Goal: Transaction & Acquisition: Purchase product/service

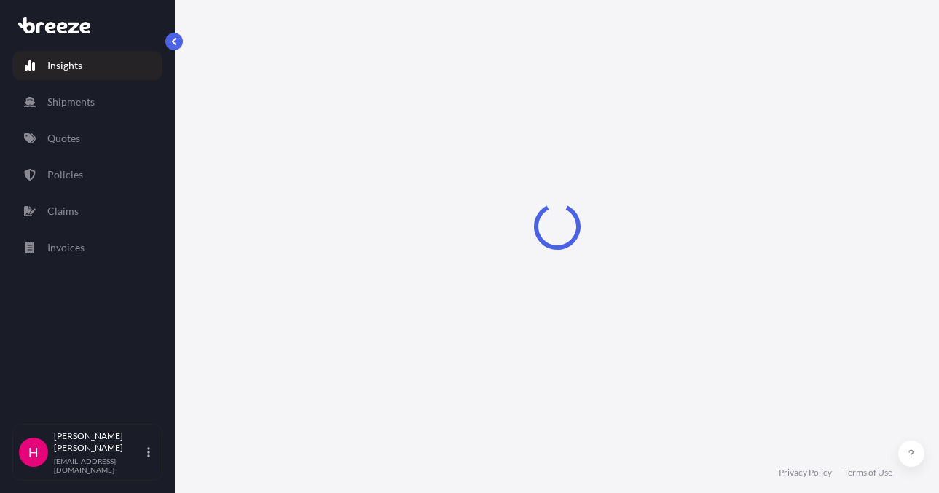
select select "2025"
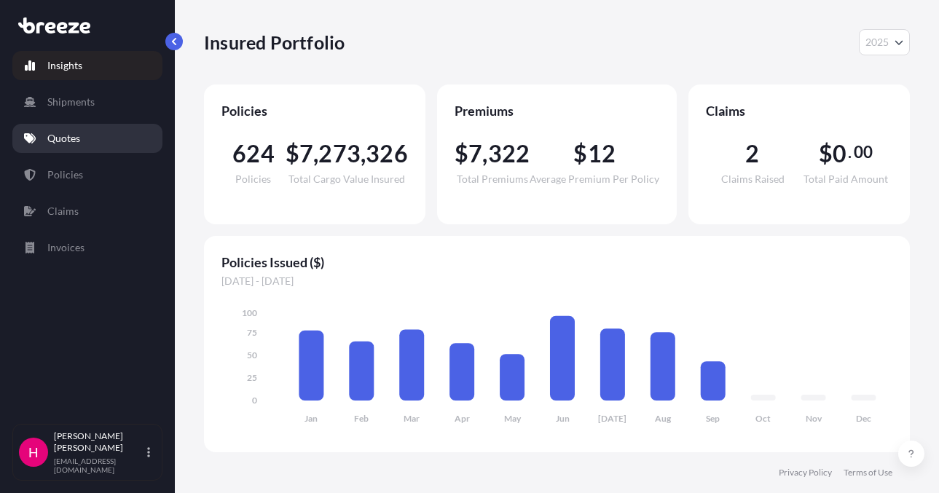
click at [115, 133] on link "Quotes" at bounding box center [87, 138] width 150 height 29
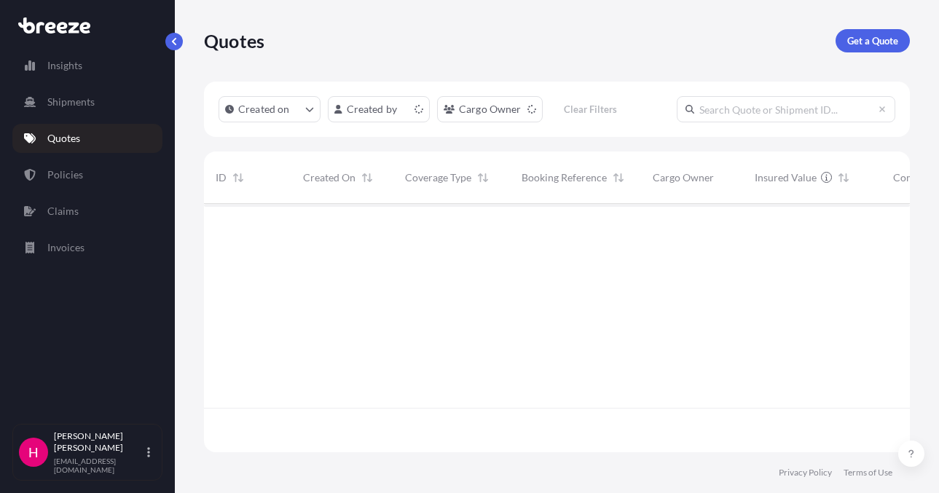
scroll to position [246, 695]
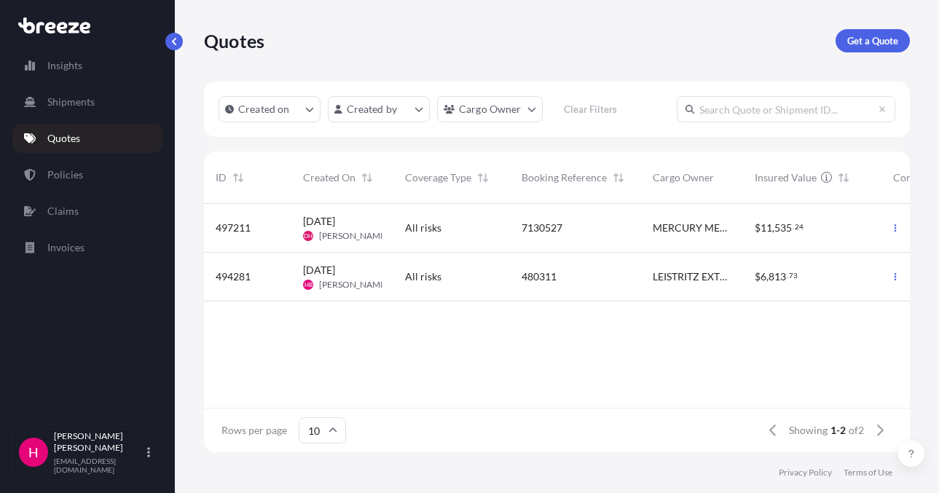
click at [733, 55] on div "Quotes Get a Quote" at bounding box center [557, 41] width 706 height 82
click at [846, 36] on link "Get a Quote" at bounding box center [873, 40] width 74 height 23
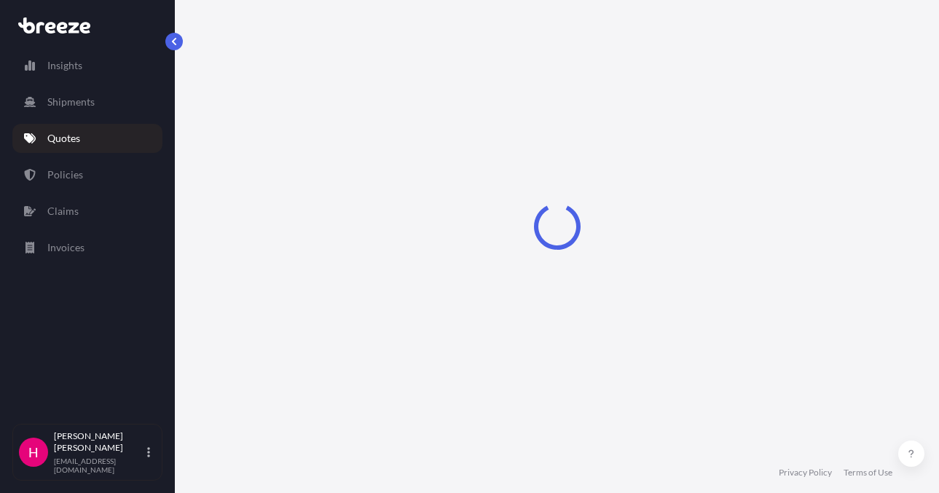
scroll to position [23, 0]
select select "Sea"
select select "1"
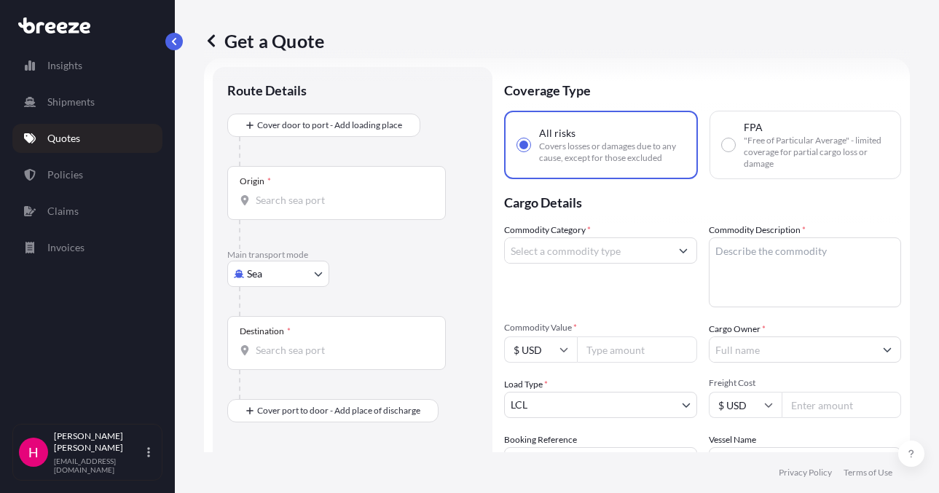
click at [267, 275] on body "Insights Shipments Quotes Policies Claims Invoices H [PERSON_NAME] [EMAIL_ADDRE…" at bounding box center [469, 246] width 939 height 493
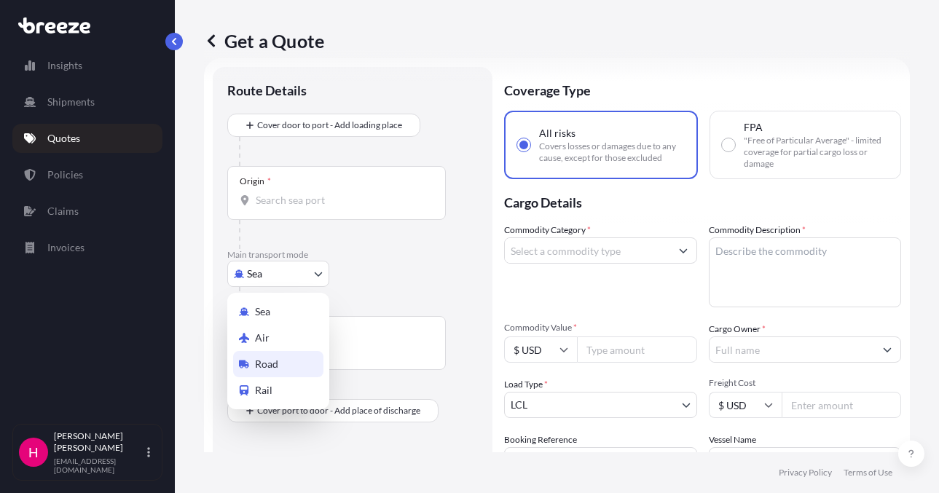
click at [290, 359] on div "Road" at bounding box center [278, 364] width 90 height 26
select select "Road"
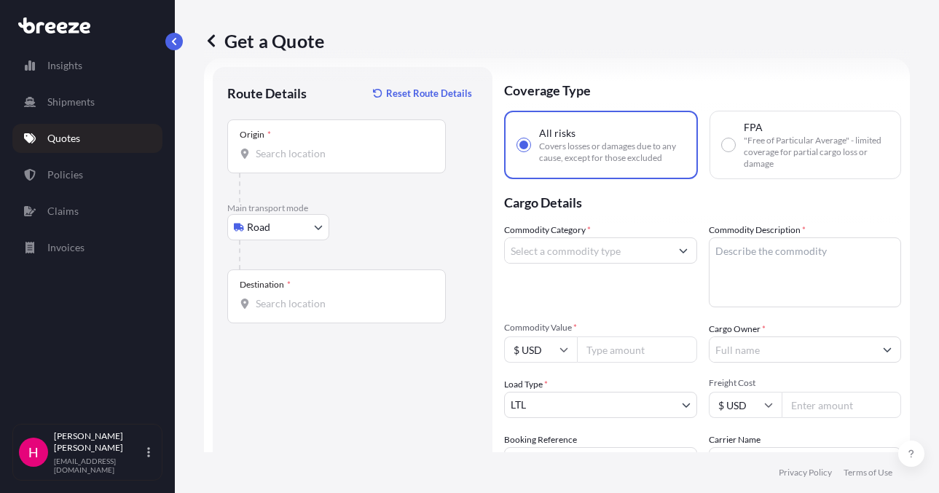
click at [421, 246] on div at bounding box center [358, 254] width 239 height 29
click at [318, 446] on div "Route Details Reset Route Details Place of loading Road Road Rail Origin * Main…" at bounding box center [352, 333] width 251 height 503
click at [305, 164] on div "Origin *" at bounding box center [336, 147] width 219 height 54
click at [305, 161] on input "Origin *" at bounding box center [342, 153] width 172 height 15
paste input "[STREET_ADDRESS]"
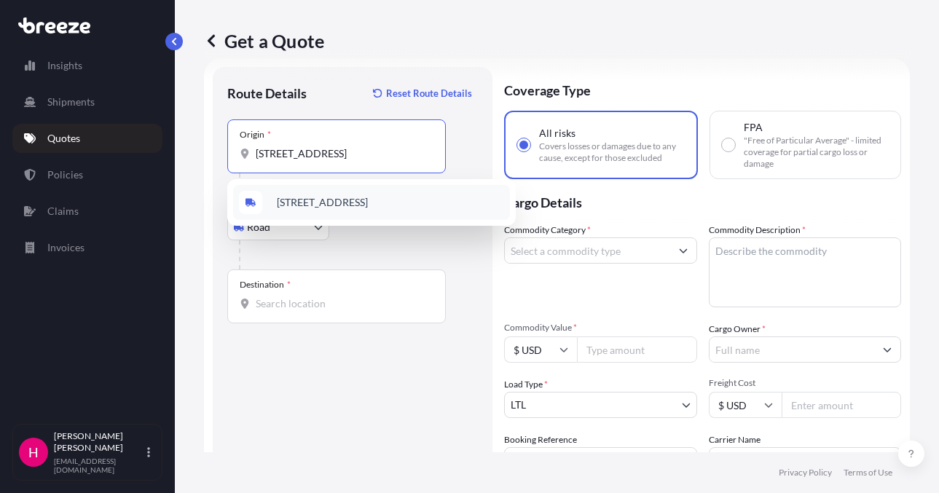
click at [345, 202] on span "[STREET_ADDRESS]" at bounding box center [322, 202] width 91 height 15
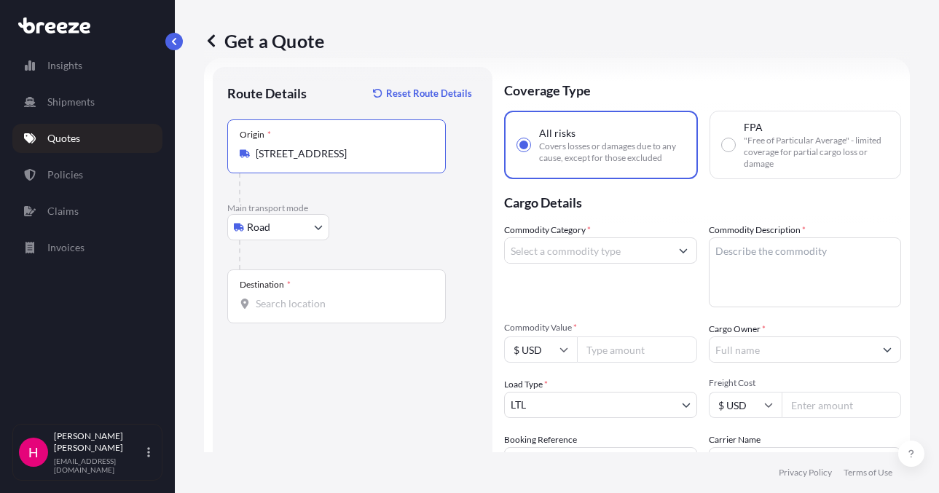
type input "[STREET_ADDRESS]"
click at [281, 314] on div "Destination *" at bounding box center [336, 297] width 219 height 54
click at [281, 311] on input "Destination *" at bounding box center [342, 304] width 172 height 15
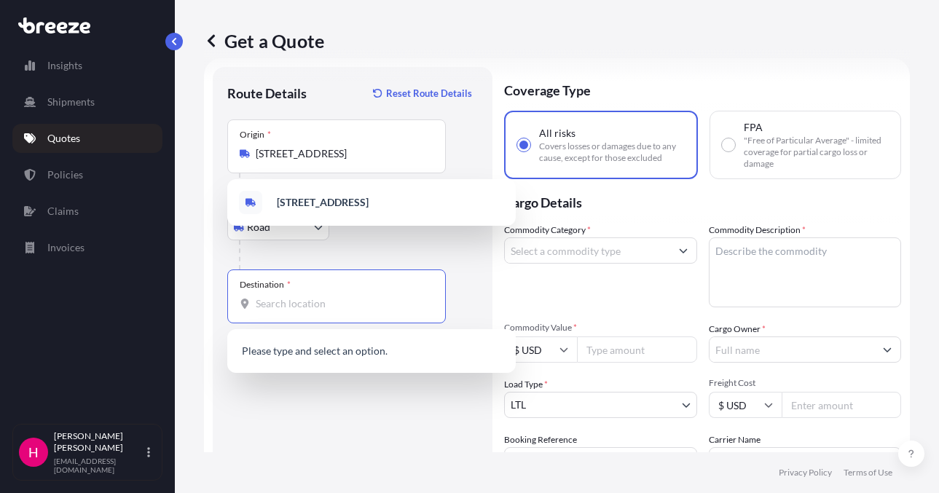
paste input "[STREET_ADDRESS]"
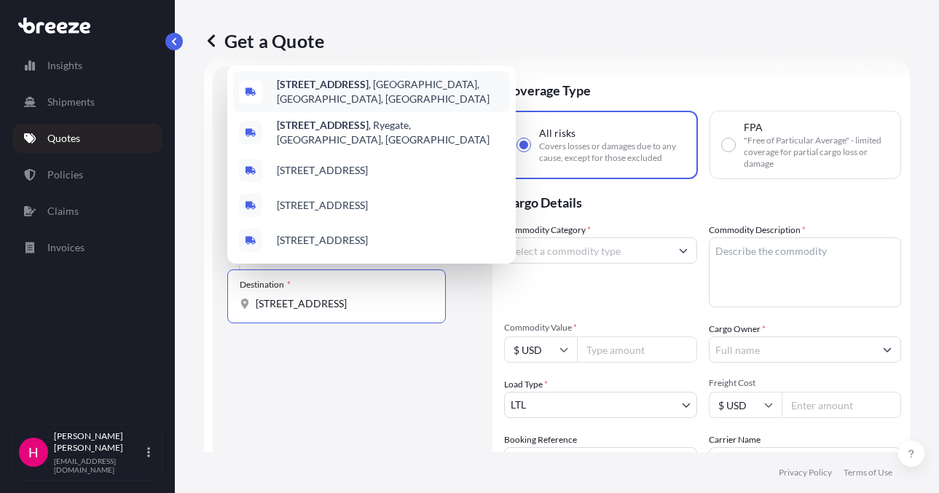
click at [357, 90] on b "[STREET_ADDRESS]" at bounding box center [323, 84] width 92 height 12
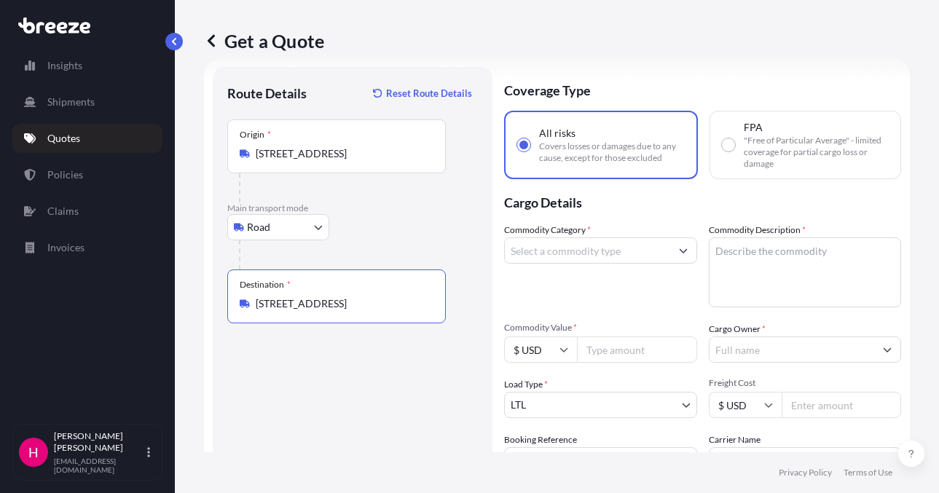
type input "[STREET_ADDRESS]"
click at [353, 399] on div "Route Details Reset Route Details Place of loading Road Road Rail Origin * [STR…" at bounding box center [352, 333] width 251 height 503
drag, startPoint x: 582, startPoint y: 255, endPoint x: 569, endPoint y: 269, distance: 19.1
click at [582, 255] on input "Commodity Category *" at bounding box center [587, 251] width 165 height 26
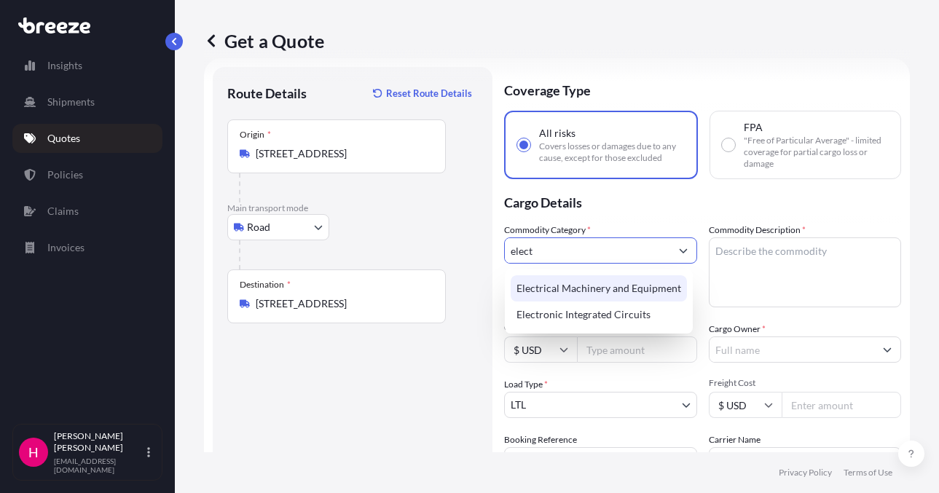
click at [587, 284] on div "Electrical Machinery and Equipment" at bounding box center [599, 288] width 176 height 26
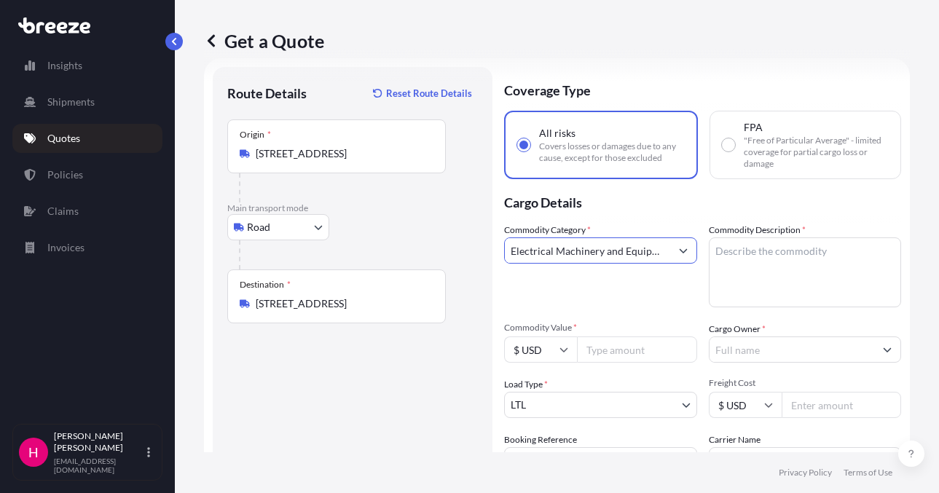
type input "Electrical Machinery and Equipment"
click at [761, 262] on textarea "Commodity Description *" at bounding box center [805, 273] width 193 height 70
paste textarea "CONVEYOR"
type textarea "CONVEYOR"
click at [751, 208] on p "Cargo Details" at bounding box center [702, 201] width 397 height 44
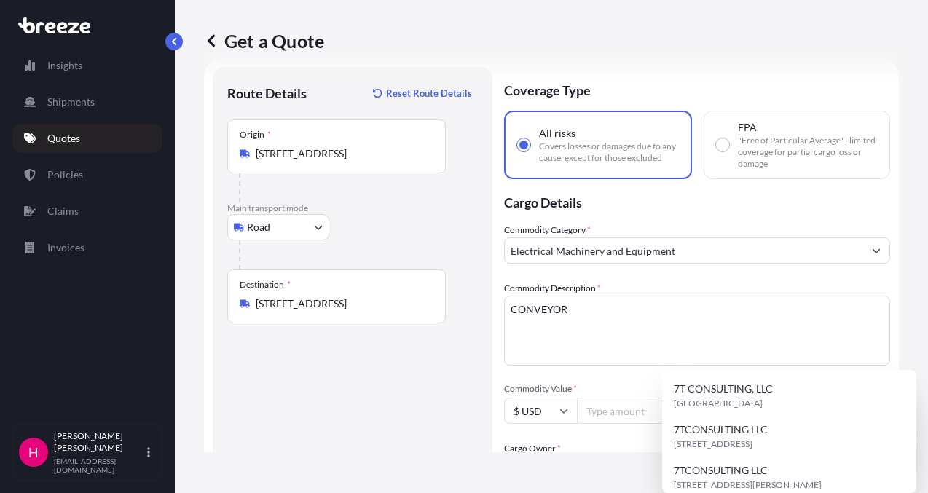
click at [753, 456] on input "Cargo Owner *" at bounding box center [684, 469] width 359 height 26
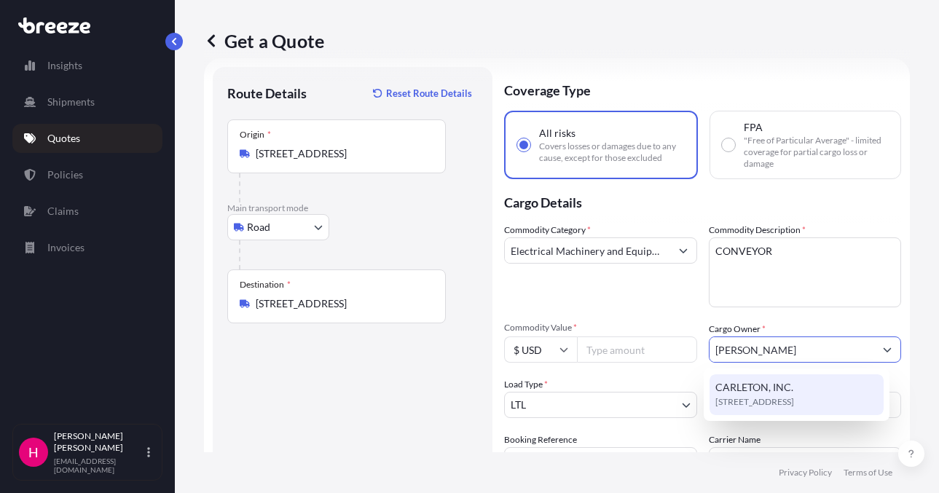
click at [766, 398] on span "[STREET_ADDRESS]" at bounding box center [755, 402] width 79 height 15
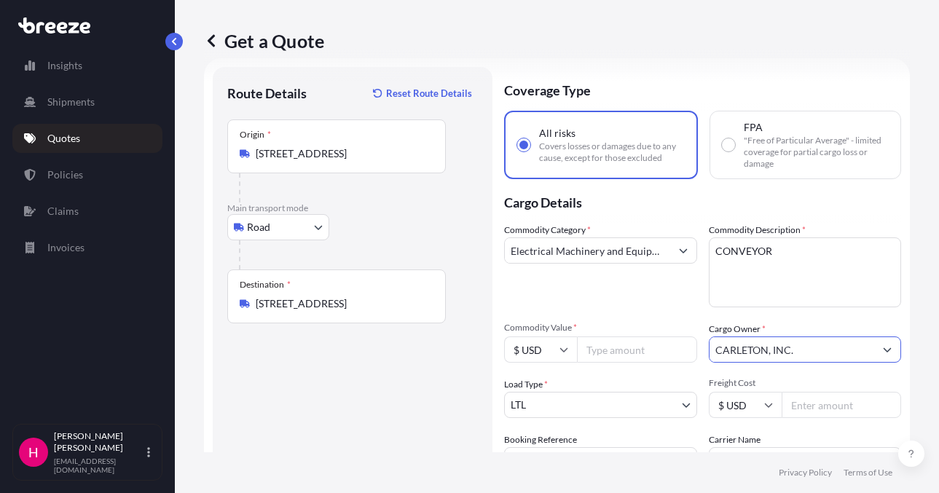
type input "CARLETON, INC."
click at [754, 313] on div "Commodity Category * Electrical Machinery and Equipment Commodity Description *…" at bounding box center [702, 348] width 397 height 251
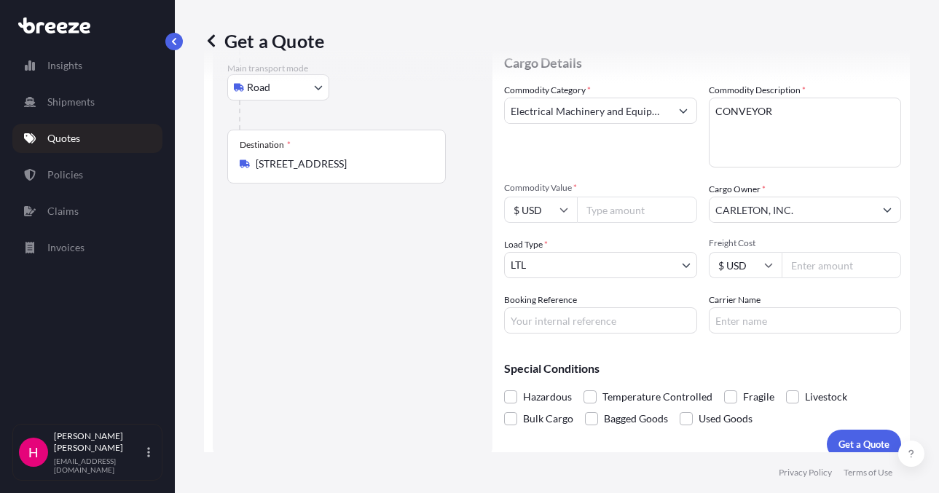
scroll to position [169, 0]
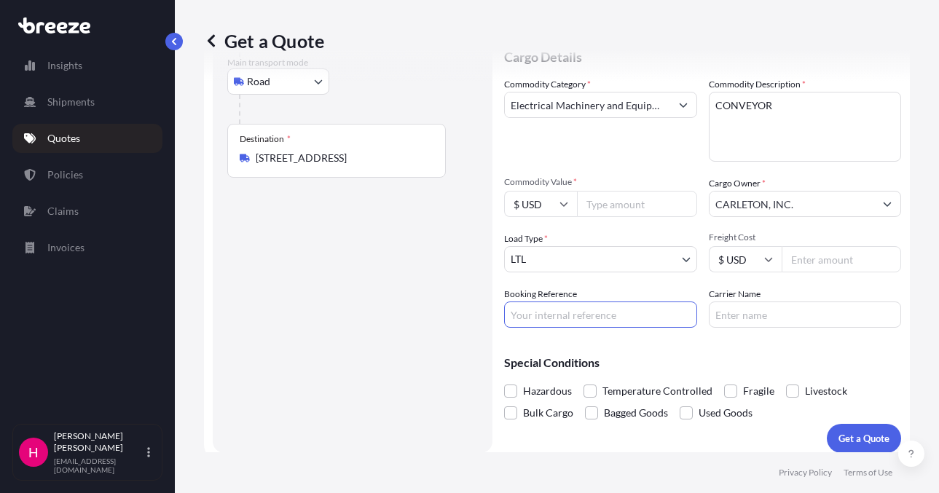
click at [551, 321] on input "Booking Reference" at bounding box center [600, 315] width 193 height 26
paste input "485603"
type input "485603"
click at [418, 317] on div "Route Details Reset Route Details Place of loading Road Road Rail Origin * [STR…" at bounding box center [352, 187] width 251 height 503
click at [771, 314] on input "Carrier Name" at bounding box center [805, 315] width 193 height 26
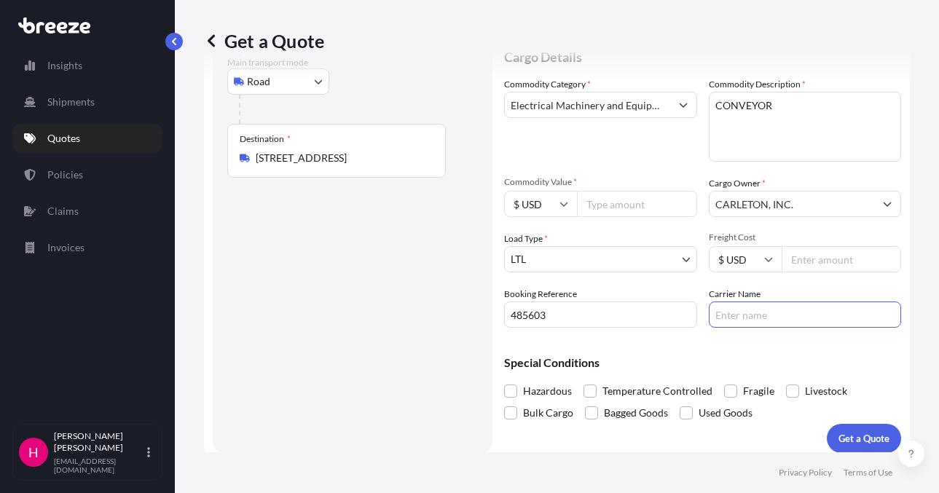
type input "[PERSON_NAME] Express"
click at [375, 373] on div "Route Details Reset Route Details Place of loading Road Road Rail Origin * [STR…" at bounding box center [352, 187] width 251 height 503
click at [629, 205] on input "Commodity Value *" at bounding box center [637, 204] width 120 height 26
click at [612, 208] on input "Commodity Value *" at bounding box center [637, 204] width 120 height 26
type input "17403.10"
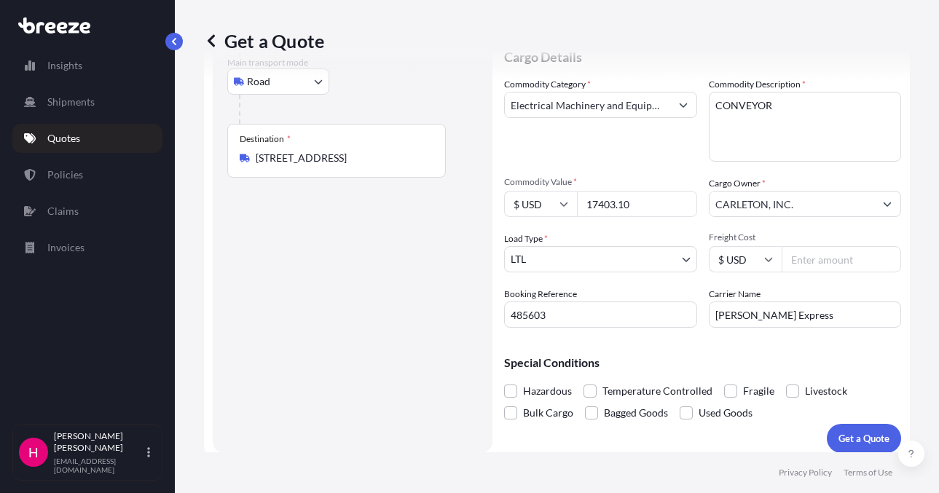
click at [292, 326] on div "Route Details Reset Route Details Place of loading Road Road Rail Origin * [STR…" at bounding box center [352, 187] width 251 height 503
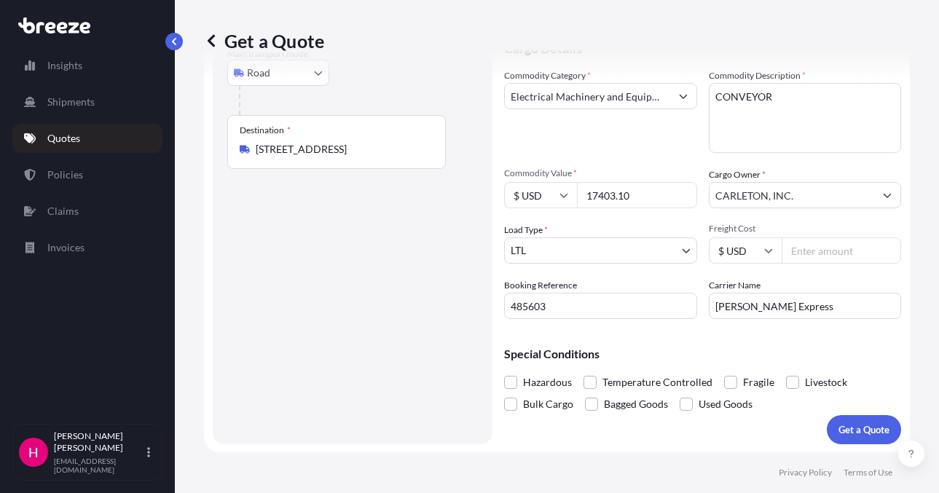
scroll to position [179, 0]
click at [839, 426] on p "Get a Quote" at bounding box center [864, 429] width 51 height 15
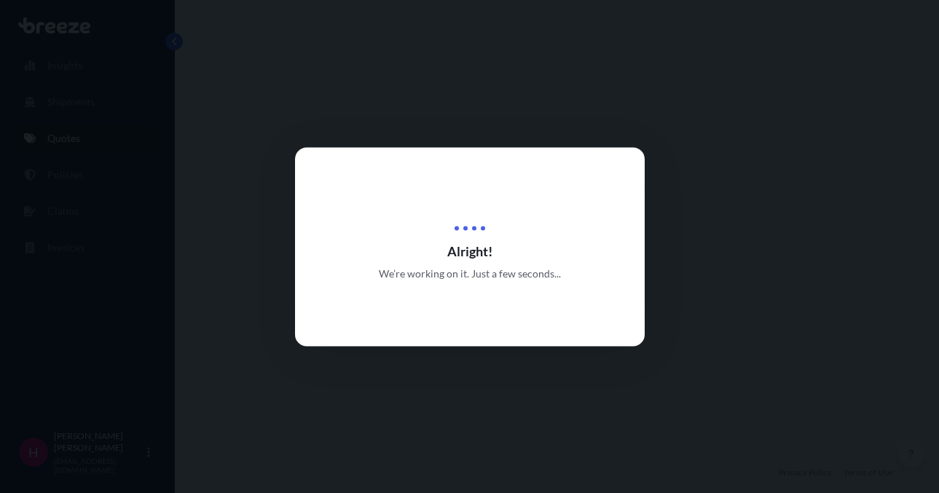
select select "Road"
select select "1"
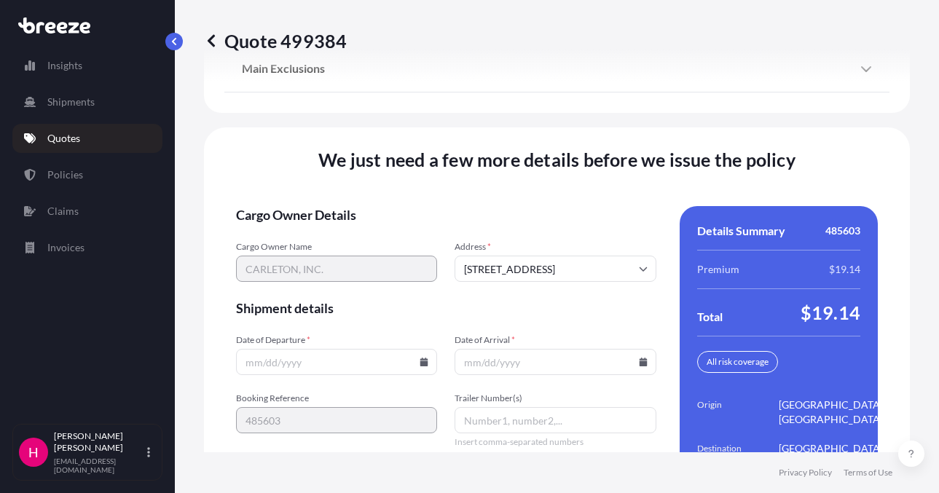
scroll to position [2078, 0]
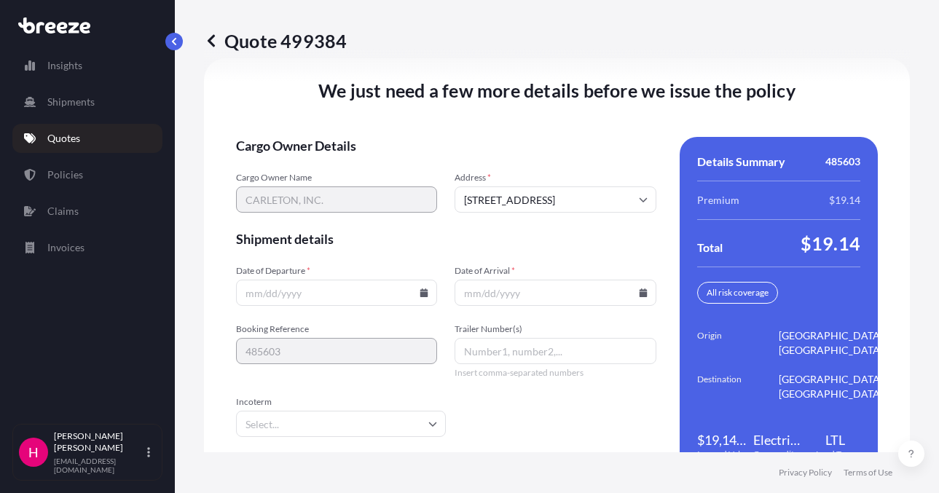
click at [423, 296] on icon at bounding box center [424, 293] width 8 height 9
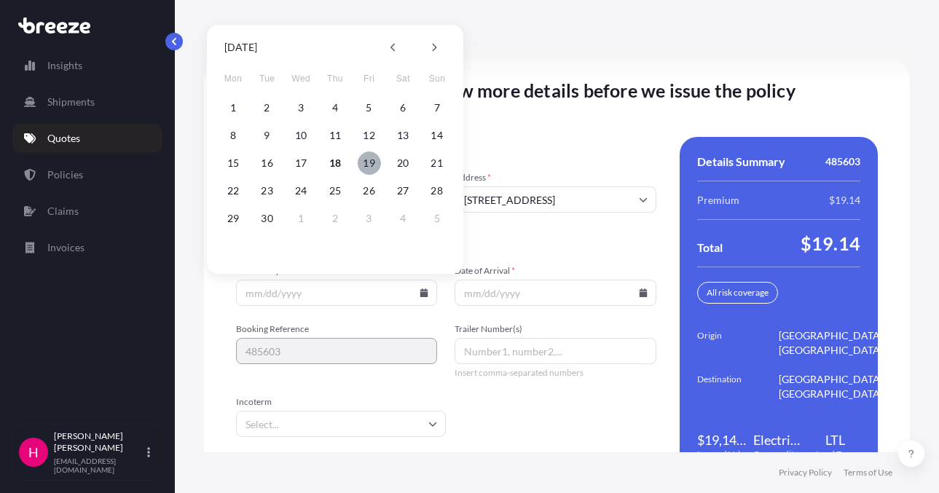
click at [368, 168] on button "19" at bounding box center [369, 163] width 23 height 23
type input "[DATE]"
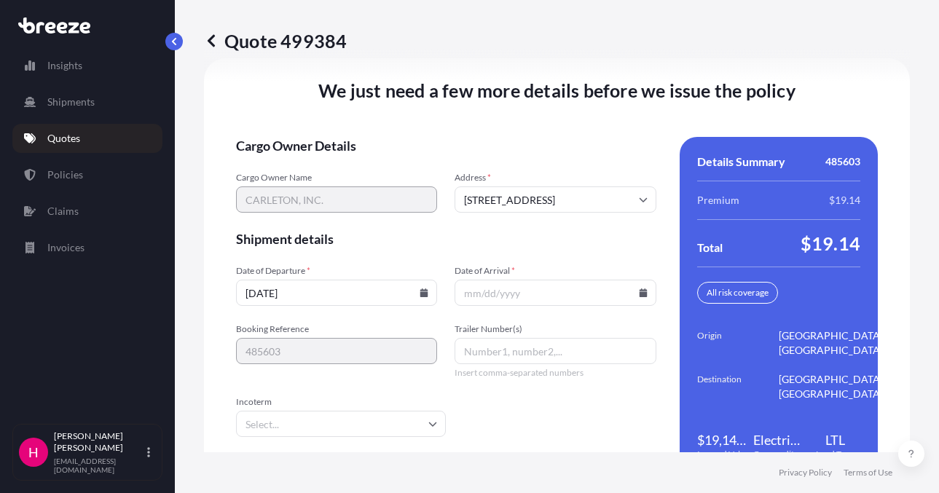
click at [639, 294] on icon at bounding box center [643, 293] width 8 height 9
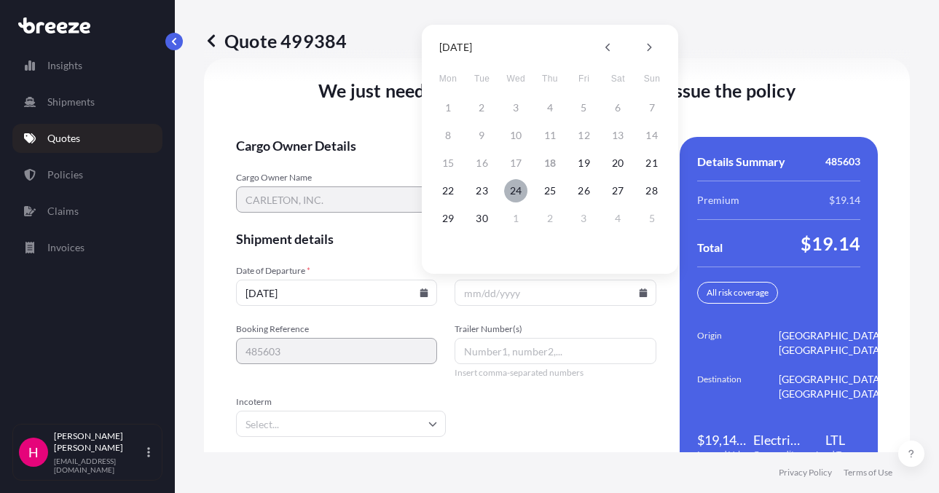
click at [514, 193] on button "24" at bounding box center [515, 190] width 23 height 23
type input "[DATE]"
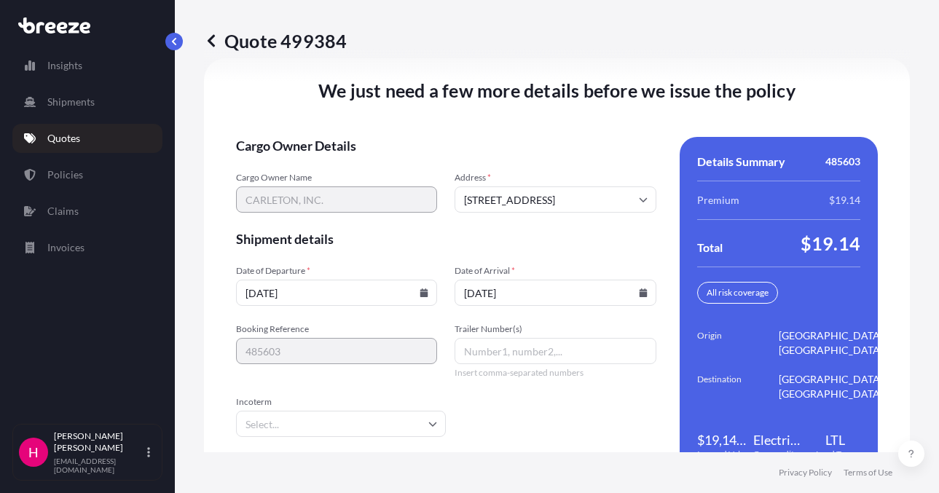
click at [489, 138] on span "Cargo Owner Details" at bounding box center [446, 145] width 420 height 17
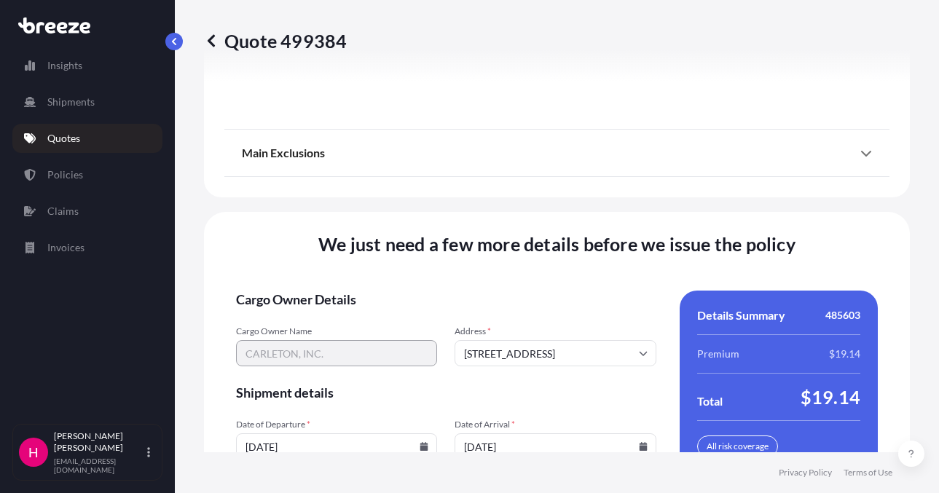
scroll to position [2124, 0]
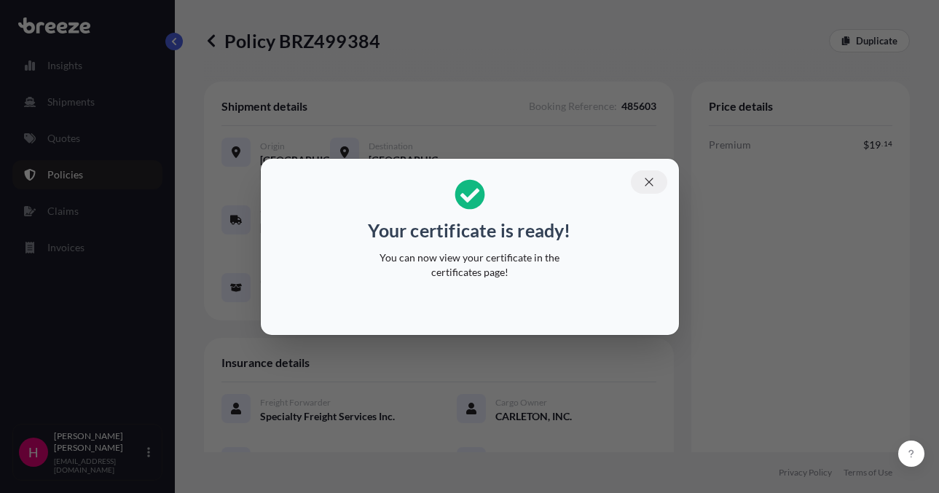
click at [654, 185] on icon "button" at bounding box center [649, 182] width 13 height 13
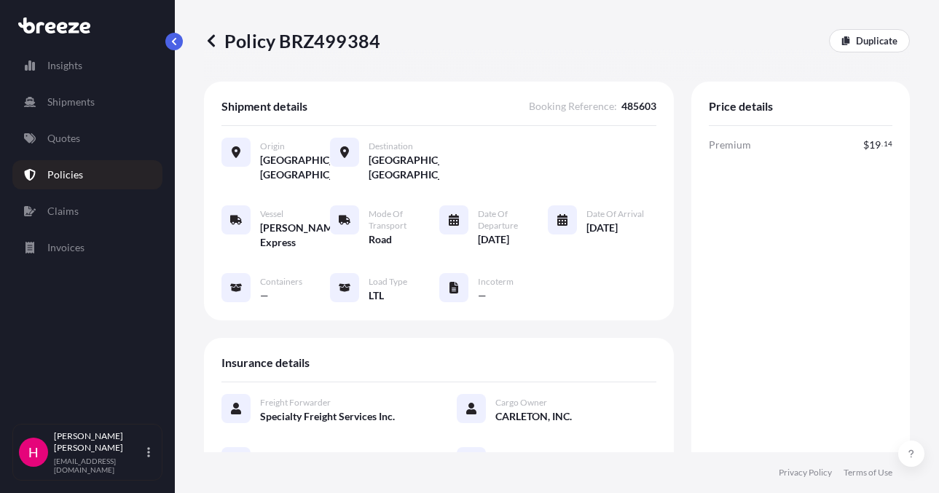
click at [334, 43] on p "Policy BRZ499384" at bounding box center [292, 40] width 176 height 23
copy p "BRZ499384"
click at [333, 43] on p "Policy BRZ499384" at bounding box center [292, 40] width 176 height 23
click at [336, 65] on div "Policy BRZ499384 Duplicate" at bounding box center [557, 41] width 706 height 82
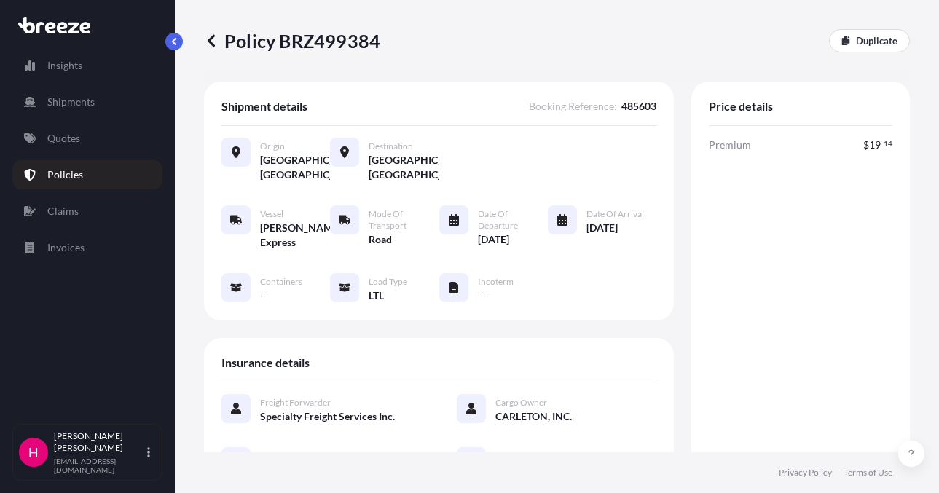
click at [329, 37] on p "Policy BRZ499384" at bounding box center [292, 40] width 176 height 23
copy p "BRZ499384"
click at [329, 37] on p "Policy BRZ499384" at bounding box center [292, 40] width 176 height 23
